Goal: Information Seeking & Learning: Check status

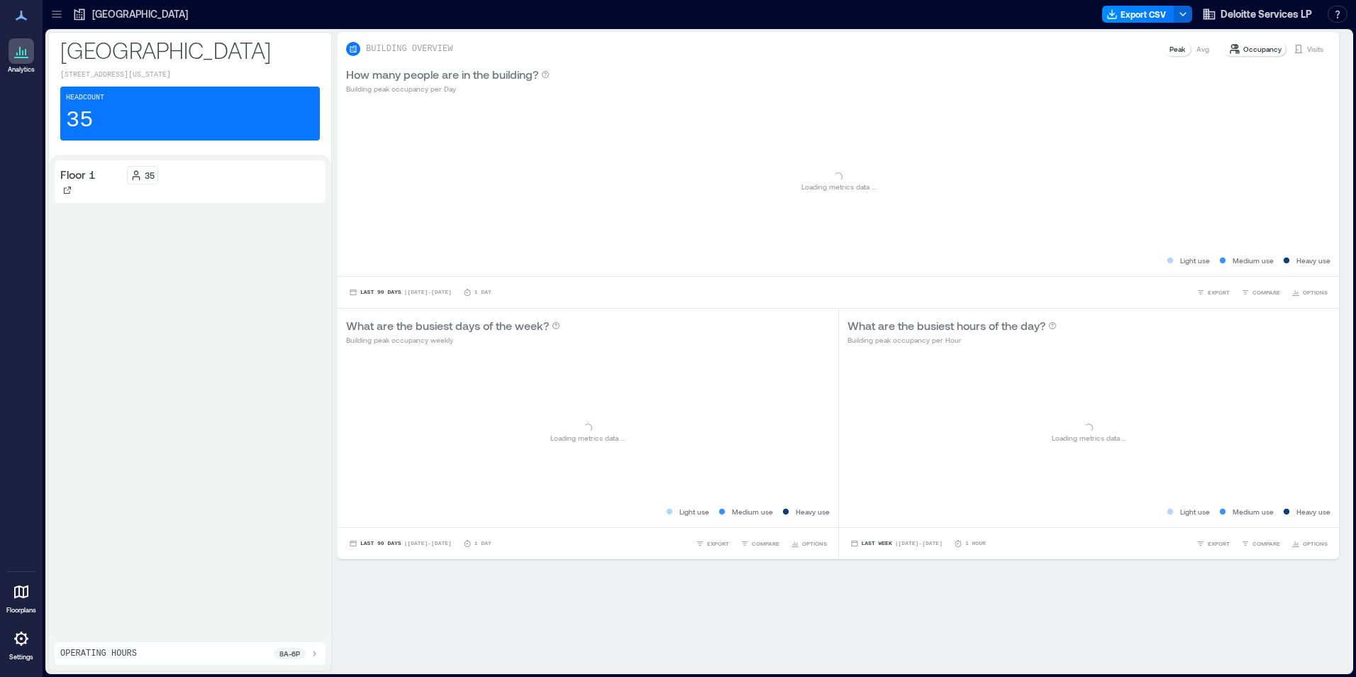
click at [57, 16] on icon at bounding box center [57, 14] width 14 height 14
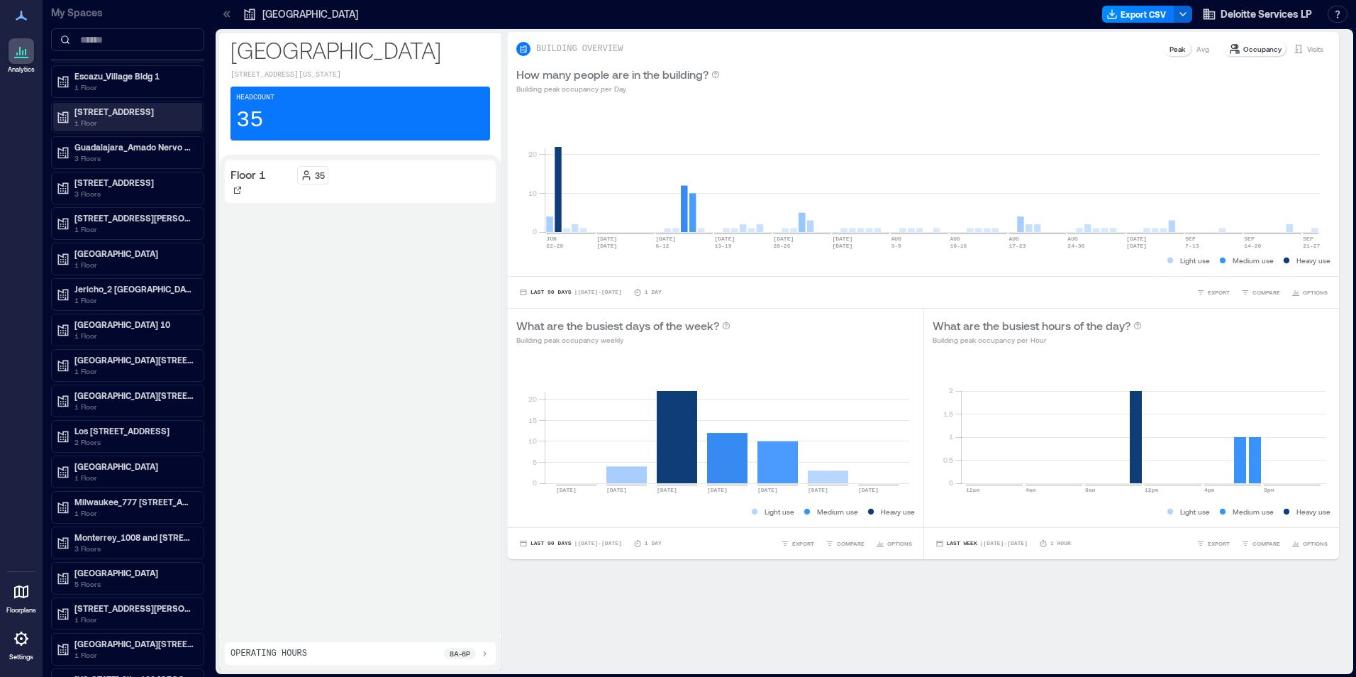
scroll to position [425, 0]
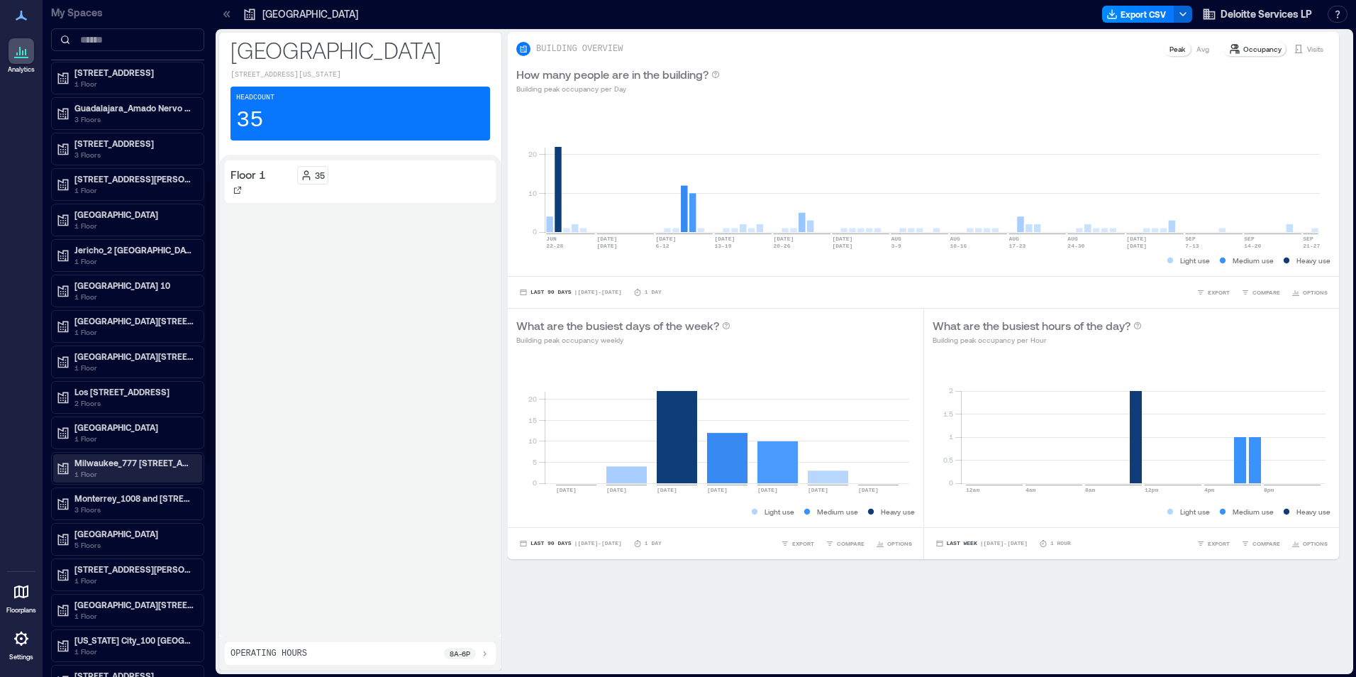
click at [85, 478] on p "1 Floor" at bounding box center [133, 473] width 119 height 11
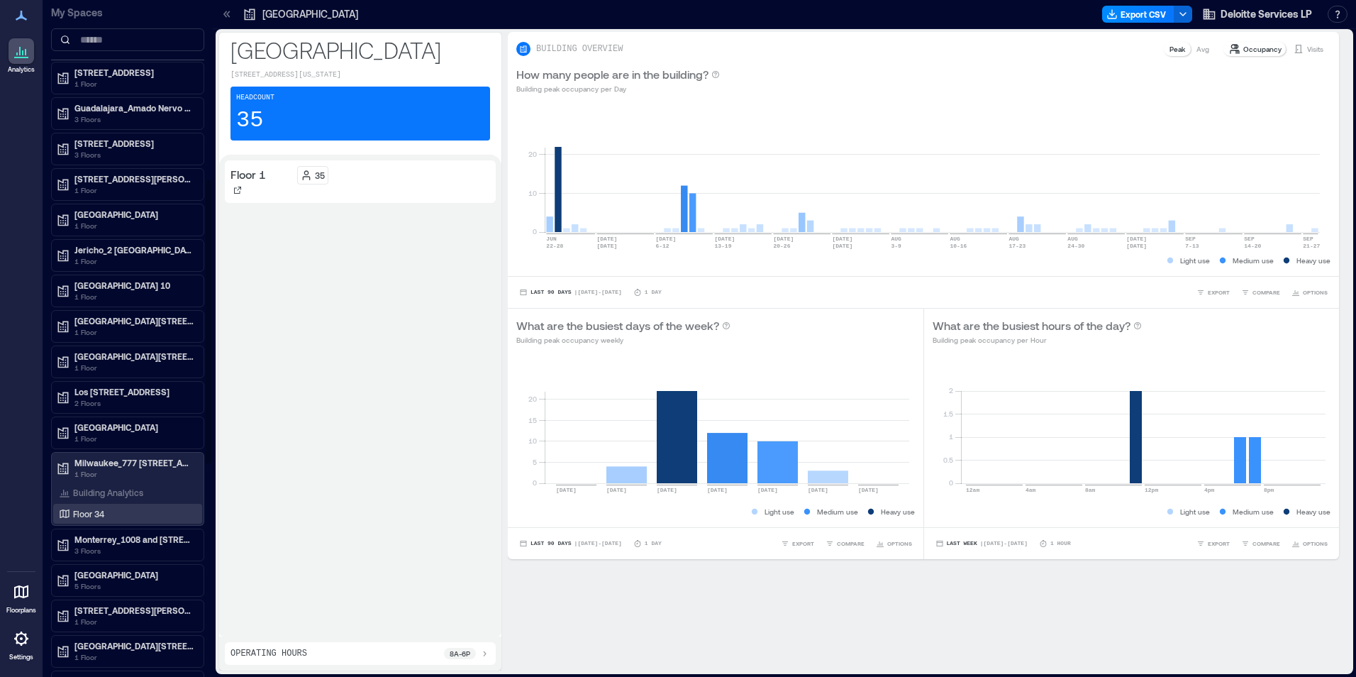
click at [85, 514] on p "Floor 34" at bounding box center [88, 513] width 31 height 11
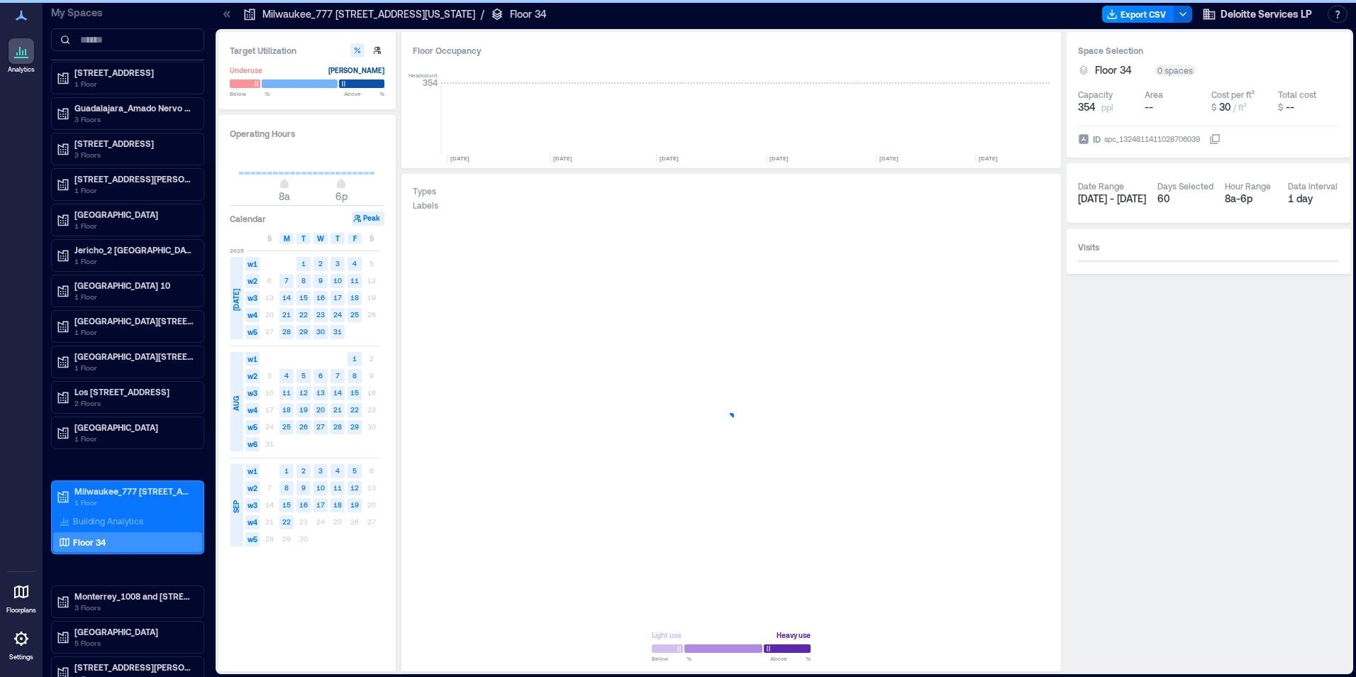
scroll to position [0, 660]
click at [1030, 596] on icon "button" at bounding box center [1029, 597] width 17 height 17
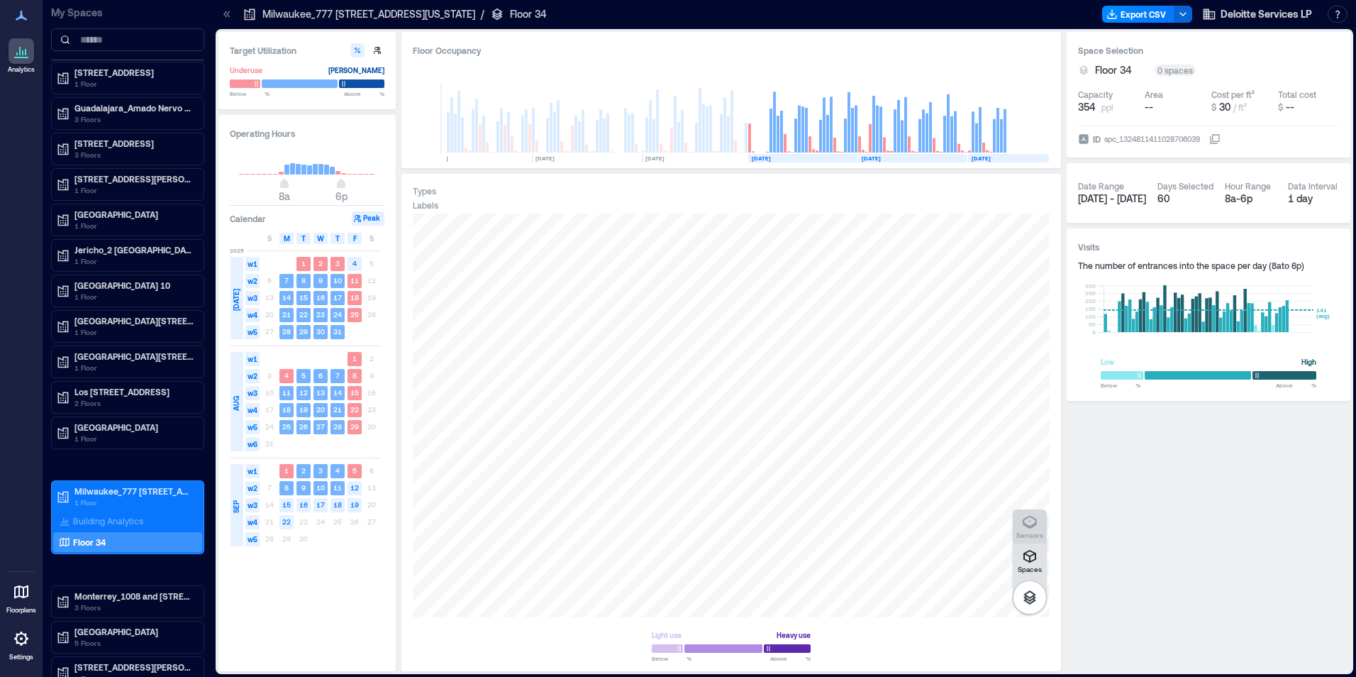
click at [1023, 522] on icon "button" at bounding box center [1030, 522] width 14 height 13
click at [797, 359] on div "H3GUP182" at bounding box center [731, 415] width 637 height 404
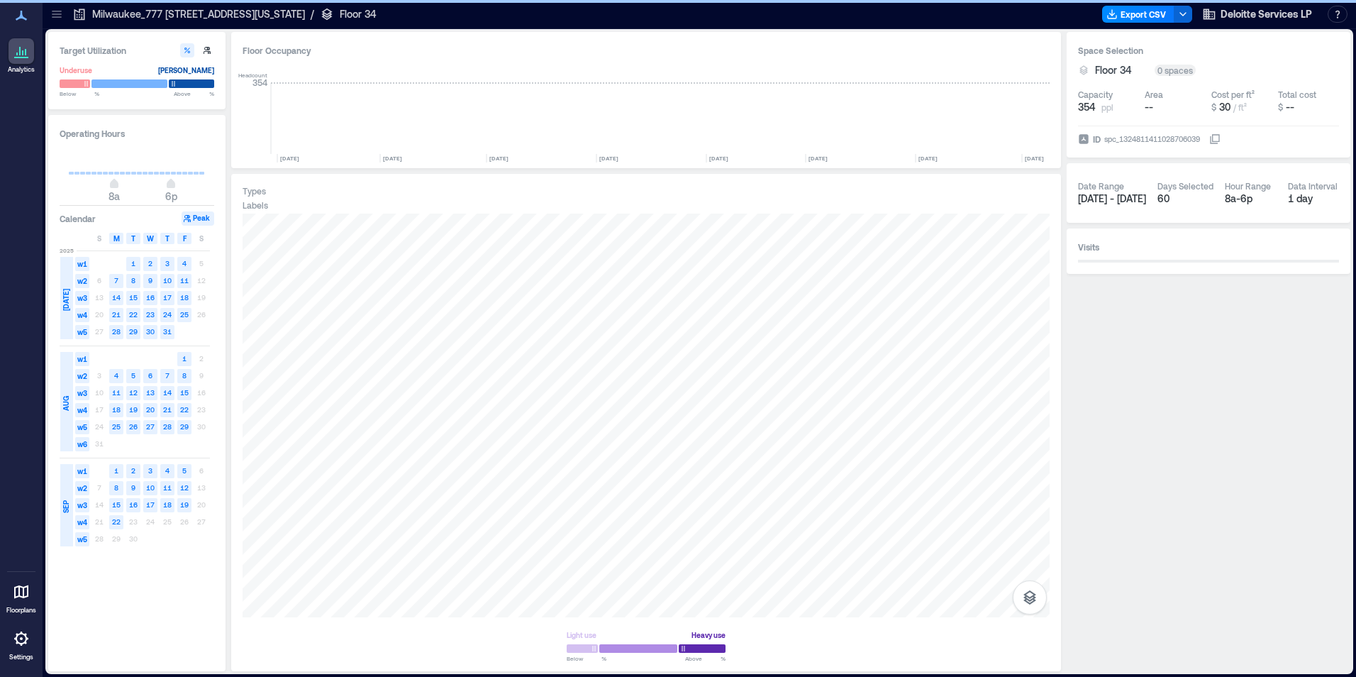
scroll to position [0, 489]
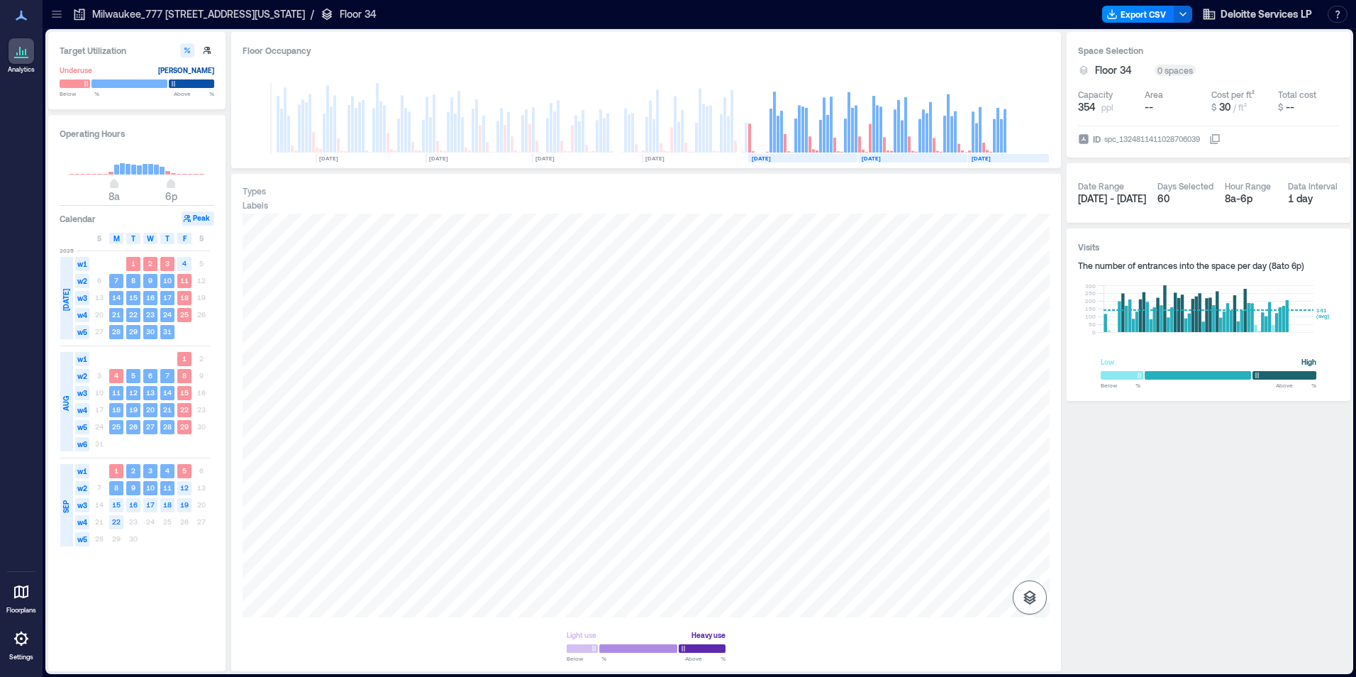
click at [1030, 596] on icon "button" at bounding box center [1029, 597] width 13 height 14
click at [1030, 523] on icon "button" at bounding box center [1029, 521] width 17 height 17
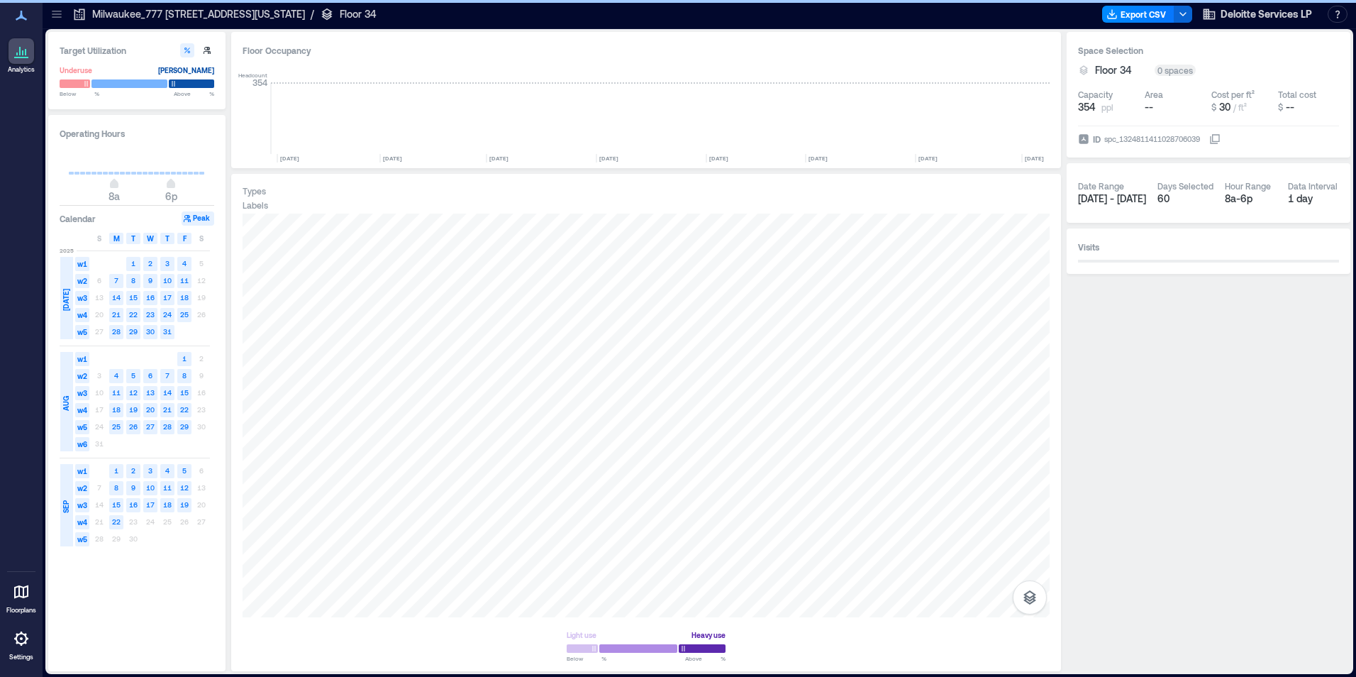
scroll to position [0, 489]
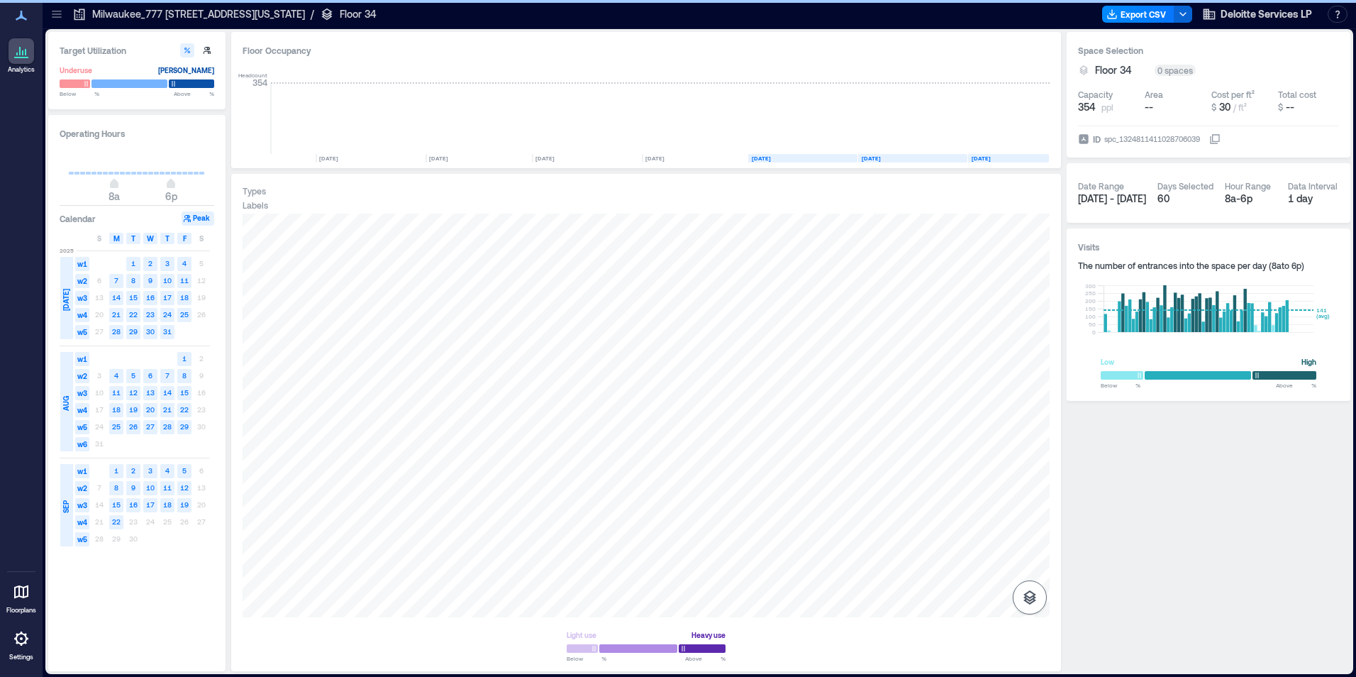
click at [1024, 595] on icon "button" at bounding box center [1029, 597] width 17 height 17
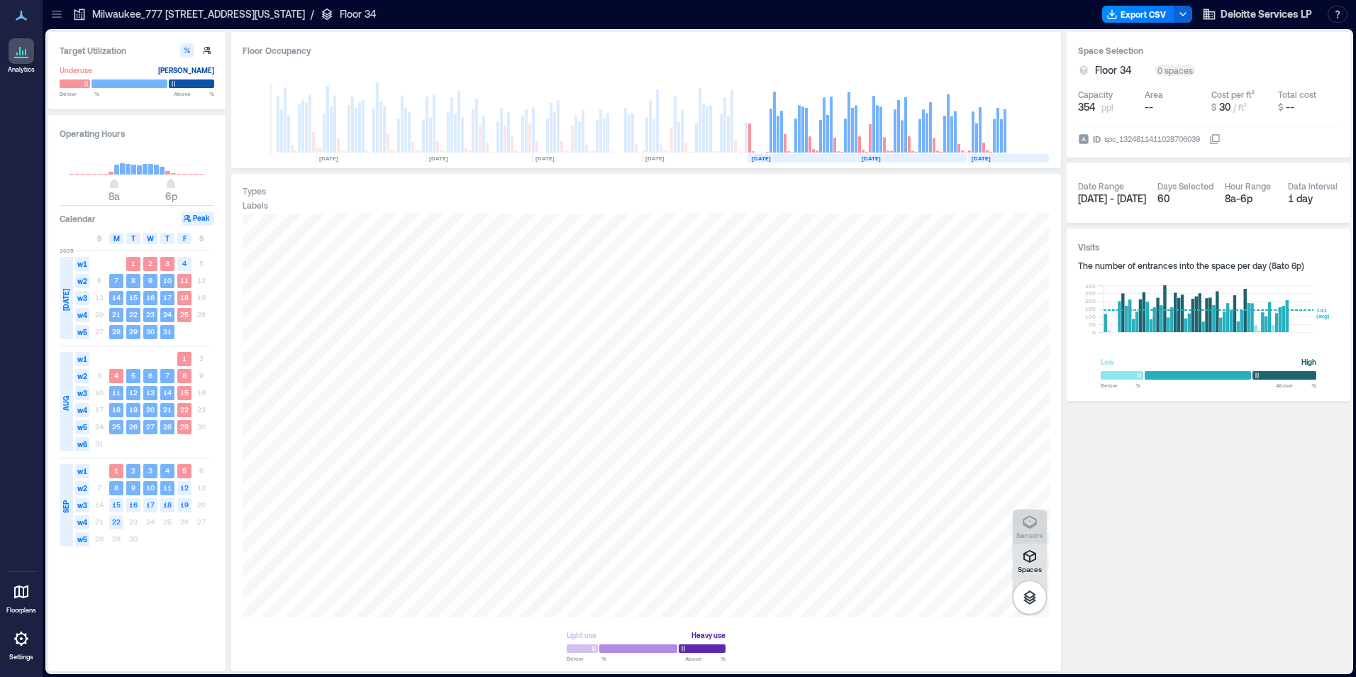
click at [1028, 523] on icon "button" at bounding box center [1029, 521] width 17 height 17
